Goal: Task Accomplishment & Management: Use online tool/utility

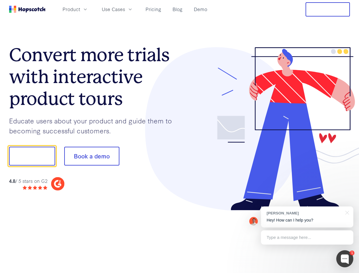
click at [180, 136] on div at bounding box center [265, 128] width 171 height 163
click at [80, 9] on span "Product" at bounding box center [72, 9] width 18 height 7
click at [125, 9] on span "Use Cases" at bounding box center [113, 9] width 23 height 7
click at [328, 9] on button "Free Trial" at bounding box center [328, 9] width 44 height 14
click at [32, 156] on button "Show me!" at bounding box center [32, 156] width 46 height 19
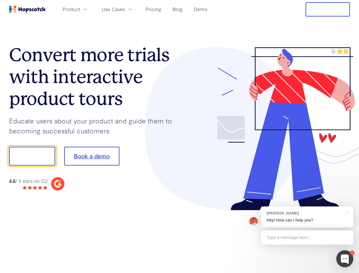
click at [92, 156] on button "Book a demo" at bounding box center [91, 156] width 55 height 19
click at [345, 259] on div at bounding box center [344, 258] width 17 height 17
click at [307, 217] on div "[PERSON_NAME] Hey! How can I help you?" at bounding box center [307, 216] width 92 height 21
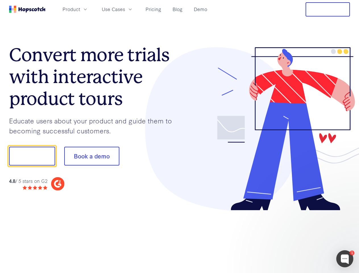
click at [346, 212] on div at bounding box center [300, 193] width 107 height 113
click at [307, 237] on div at bounding box center [300, 193] width 107 height 113
